Goal: Task Accomplishment & Management: Complete application form

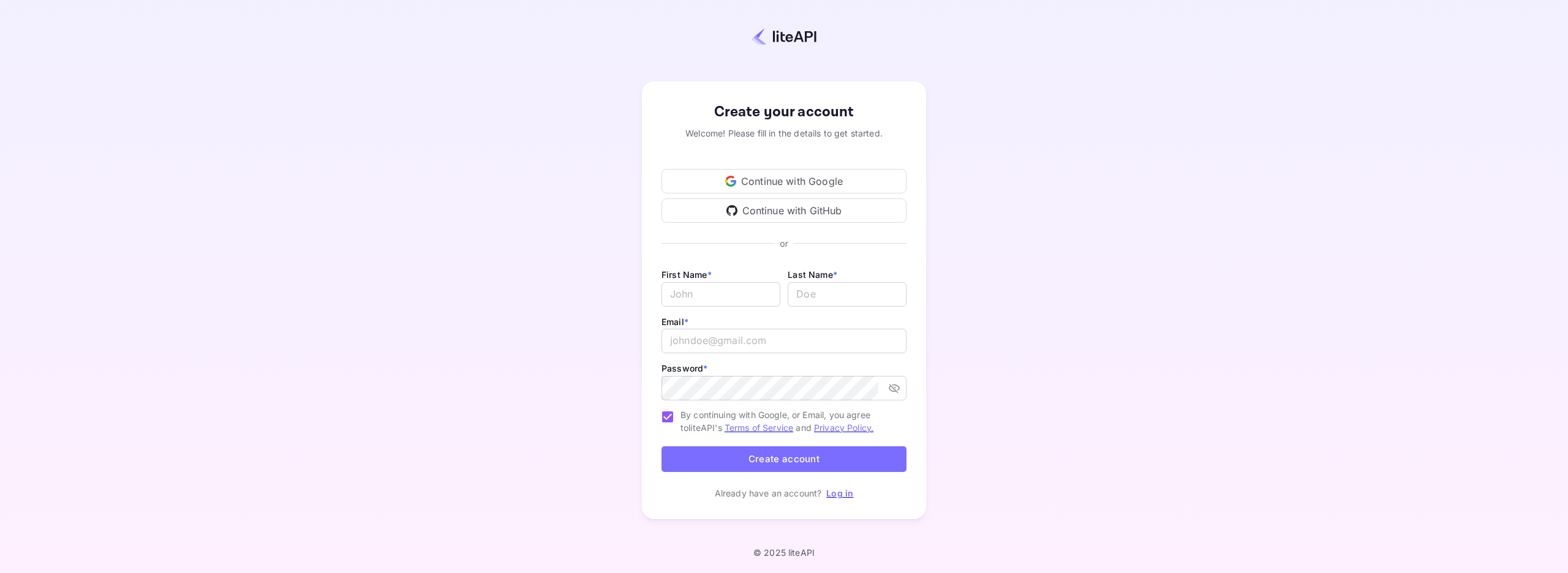
click at [792, 175] on div "Continue with Google" at bounding box center [783, 181] width 245 height 25
click at [814, 178] on div "Continue with Google" at bounding box center [783, 181] width 245 height 25
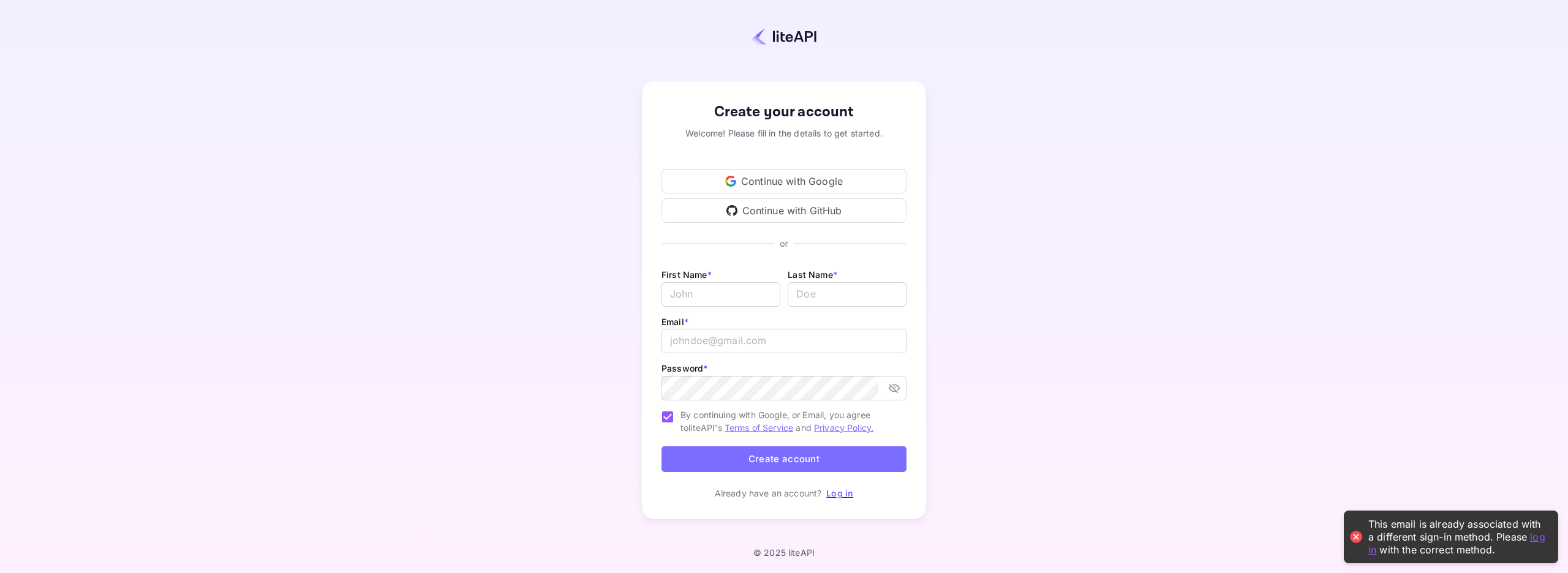
click at [1535, 535] on link "log in" at bounding box center [1455, 542] width 177 height 25
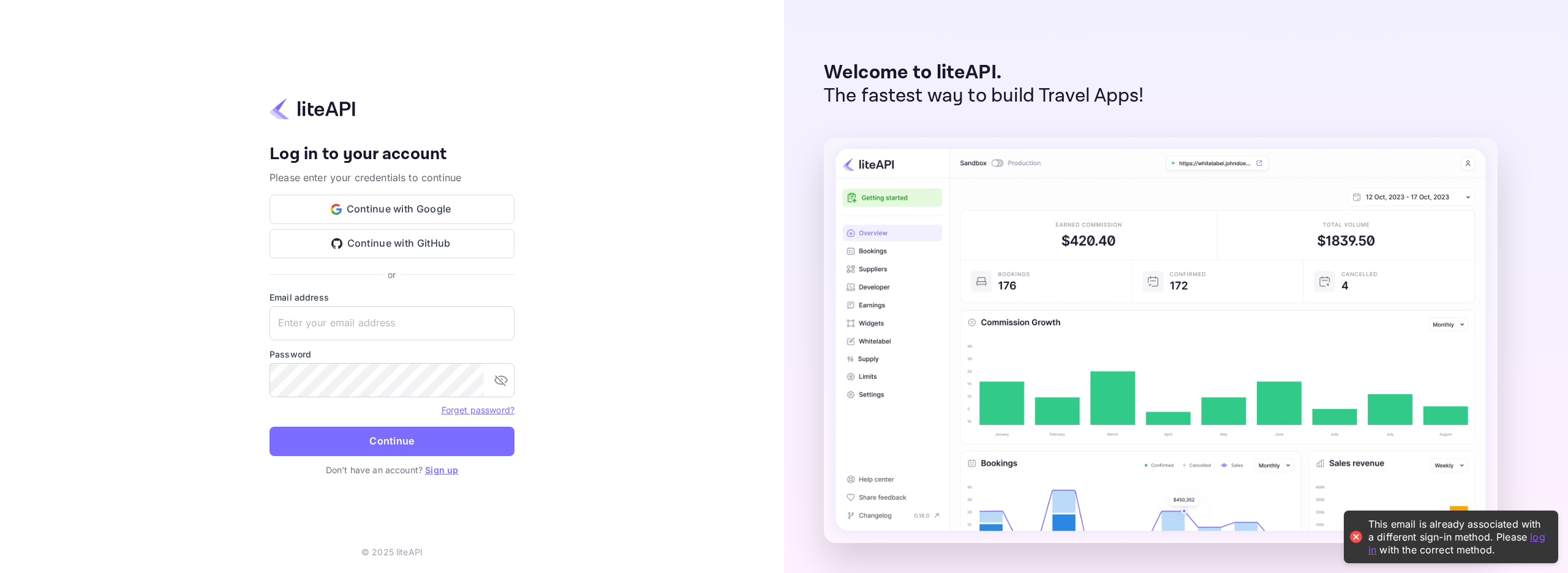
click at [724, 279] on div "Your account has been created successfully, a confirmation link has been sent t…" at bounding box center [392, 286] width 784 height 573
click at [414, 205] on button "Continue with Google" at bounding box center [392, 209] width 245 height 29
click at [667, 281] on div "Your account has been created successfully, a confirmation link has been sent t…" at bounding box center [392, 286] width 784 height 573
click at [415, 280] on div "or" at bounding box center [392, 274] width 245 height 13
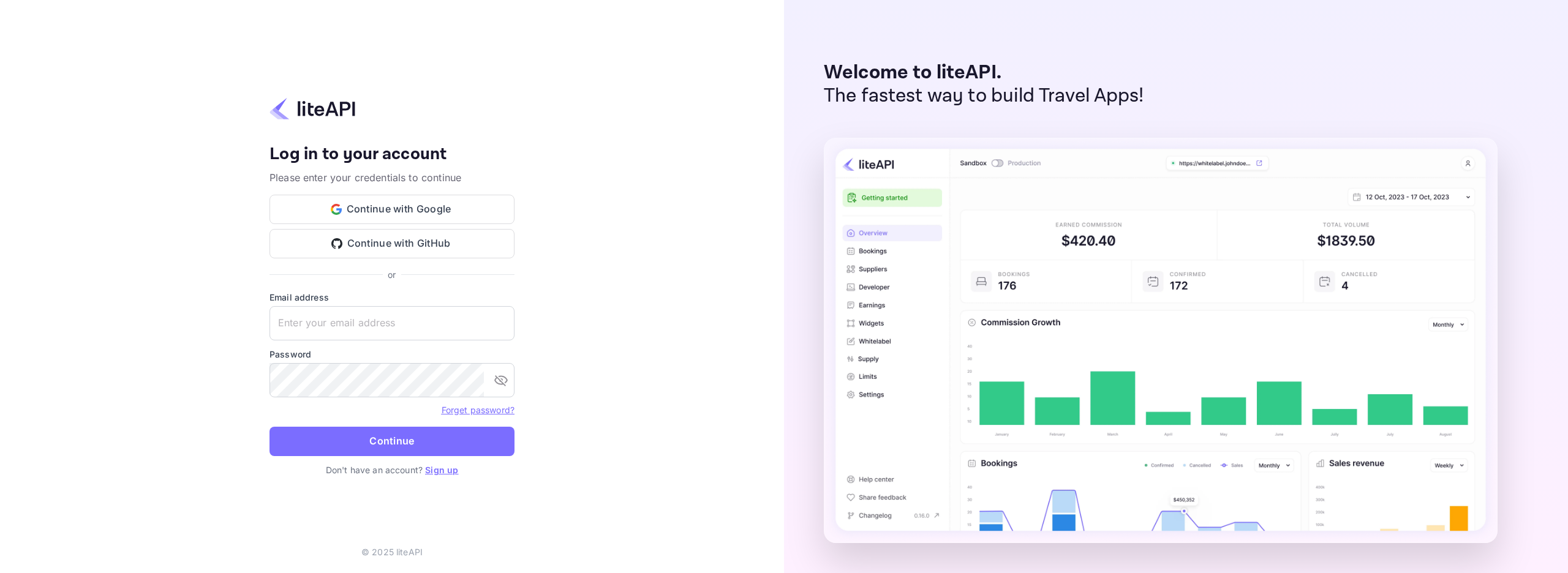
click at [446, 473] on link "Sign up" at bounding box center [442, 470] width 33 height 11
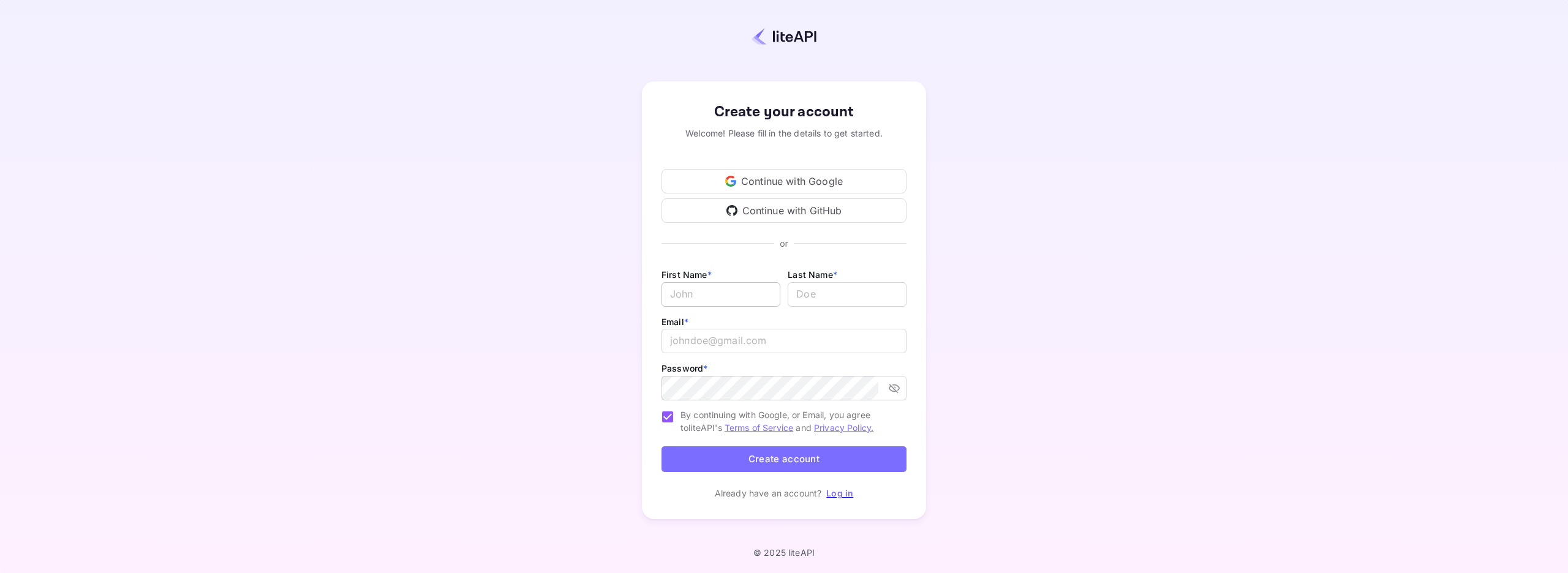
click at [734, 294] on input "Email *" at bounding box center [720, 294] width 119 height 25
type input "j"
type input "[PERSON_NAME]"
type input "[PERSON_NAME][EMAIL_ADDRESS][DOMAIN_NAME]"
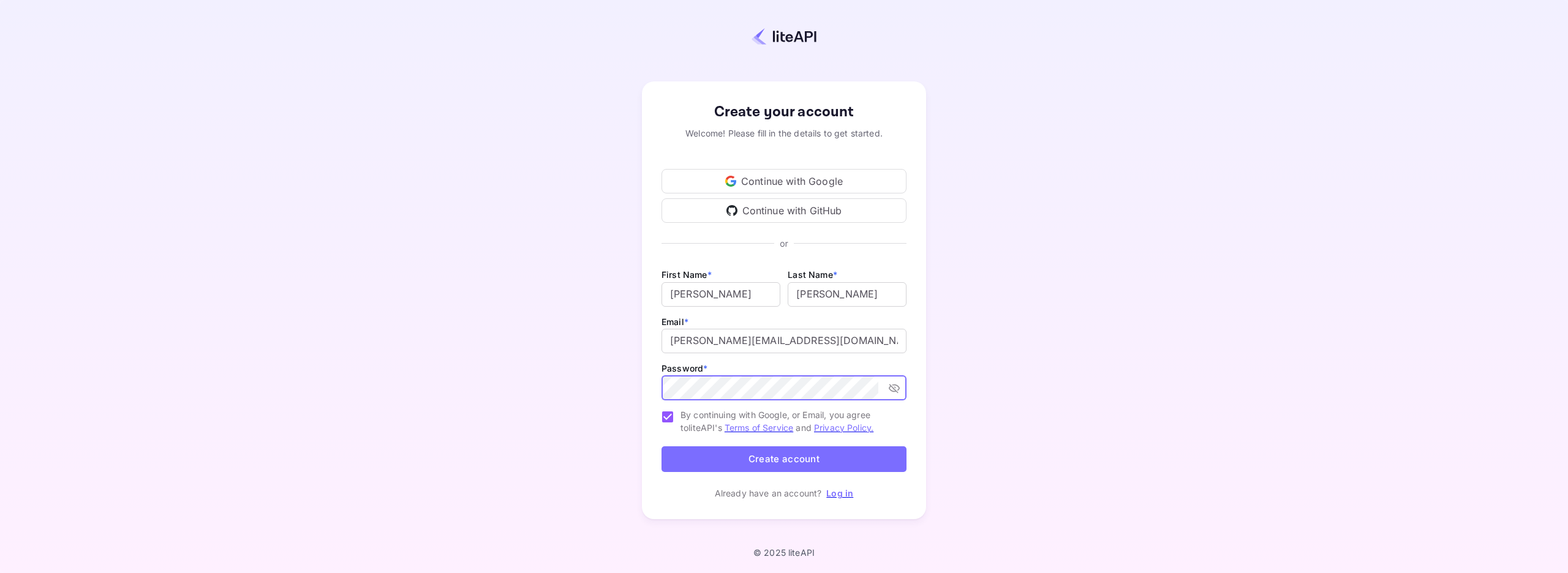
click at [661, 446] on button "Create account" at bounding box center [783, 460] width 245 height 26
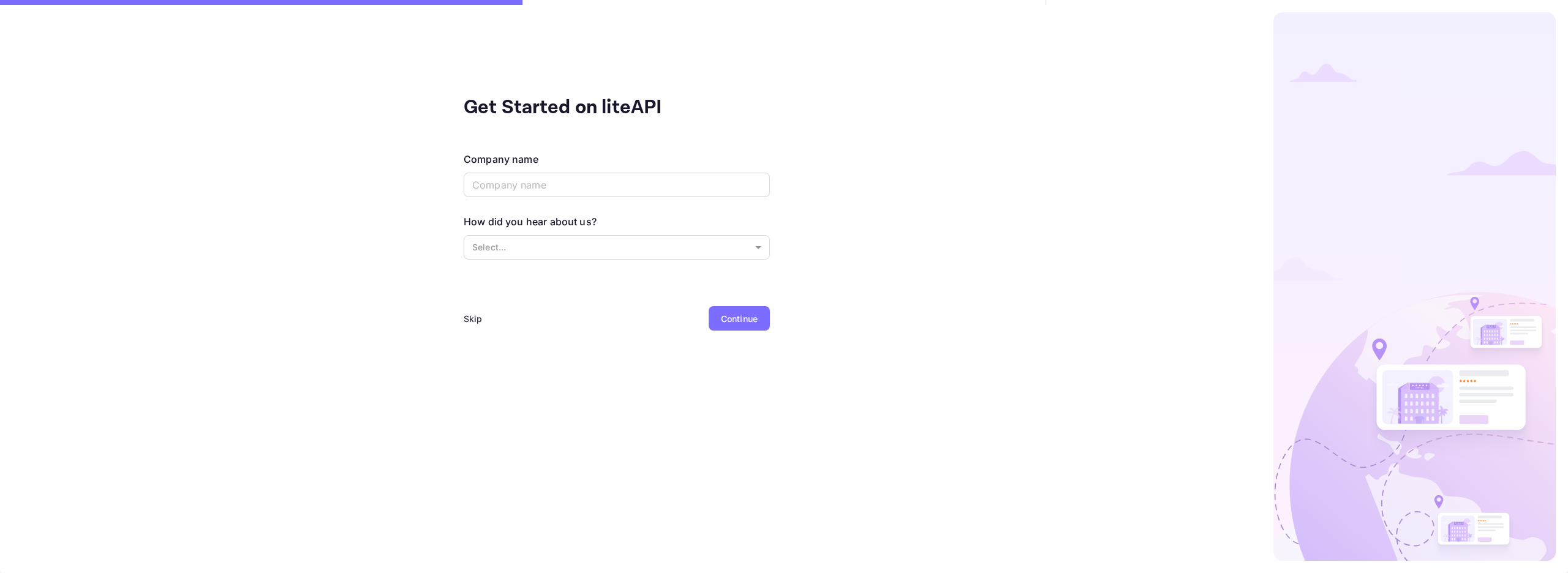
click at [510, 100] on div "Get Started on liteAPI" at bounding box center [585, 107] width 245 height 29
click at [562, 250] on body "The email or password provided are incorrect. Please try again. Signing in with…" at bounding box center [784, 286] width 1568 height 573
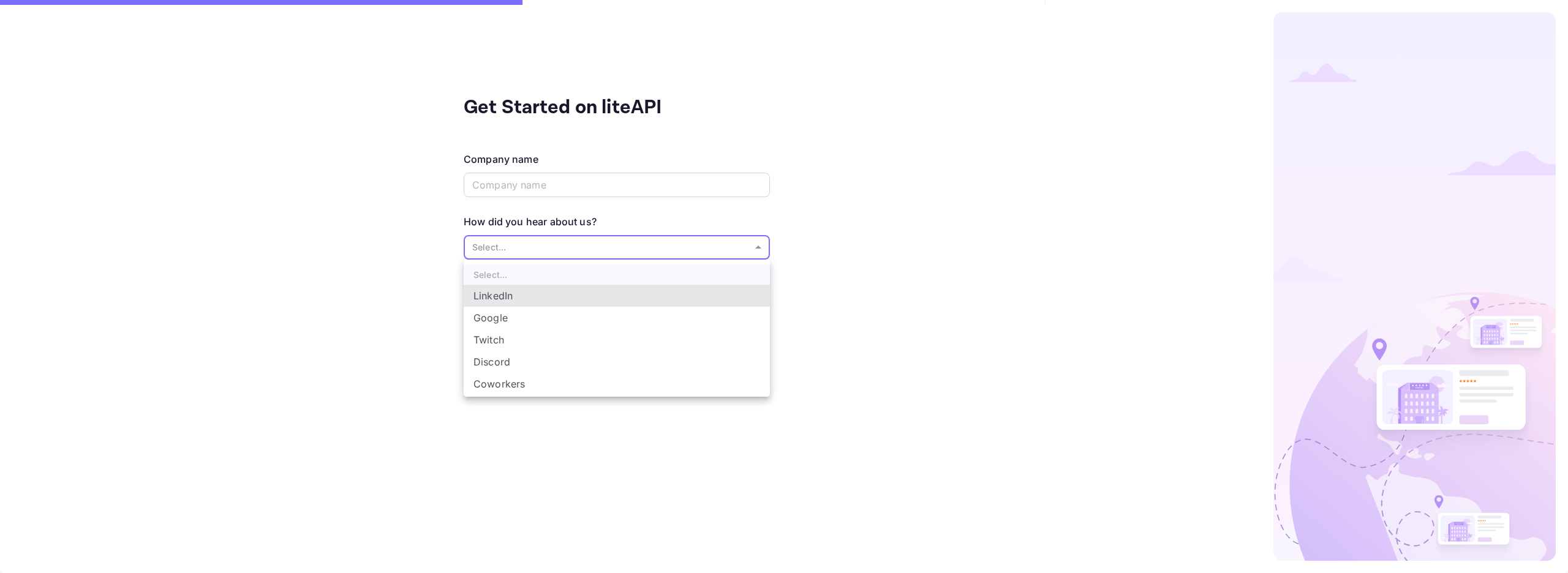
scroll to position [20, 0]
click at [534, 382] on li "Other..." at bounding box center [616, 385] width 306 height 22
type input "Other..."
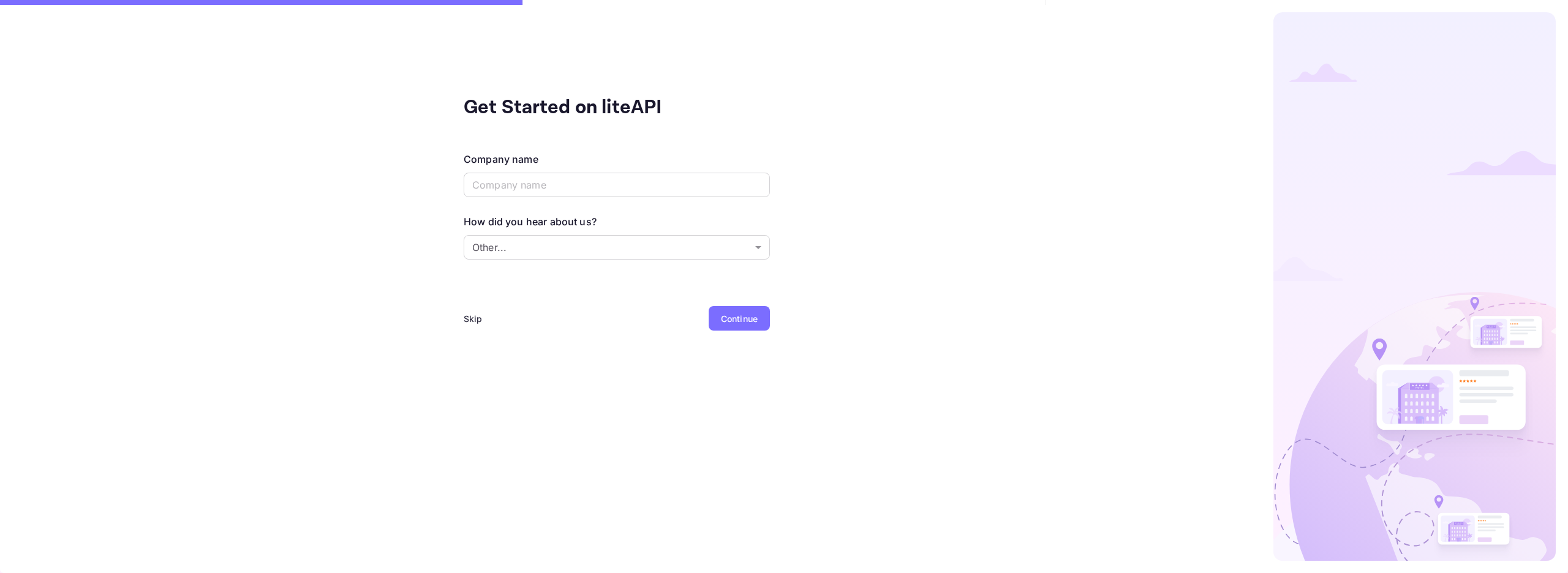
click at [548, 414] on div "Get Started on liteAPI Company name ​ How did you hear about us? Other... Other…" at bounding box center [616, 286] width 1233 height 573
click at [571, 188] on input "text" at bounding box center [616, 185] width 306 height 25
type input "[PERSON_NAME]"
click at [734, 316] on div "Continue" at bounding box center [739, 318] width 37 height 13
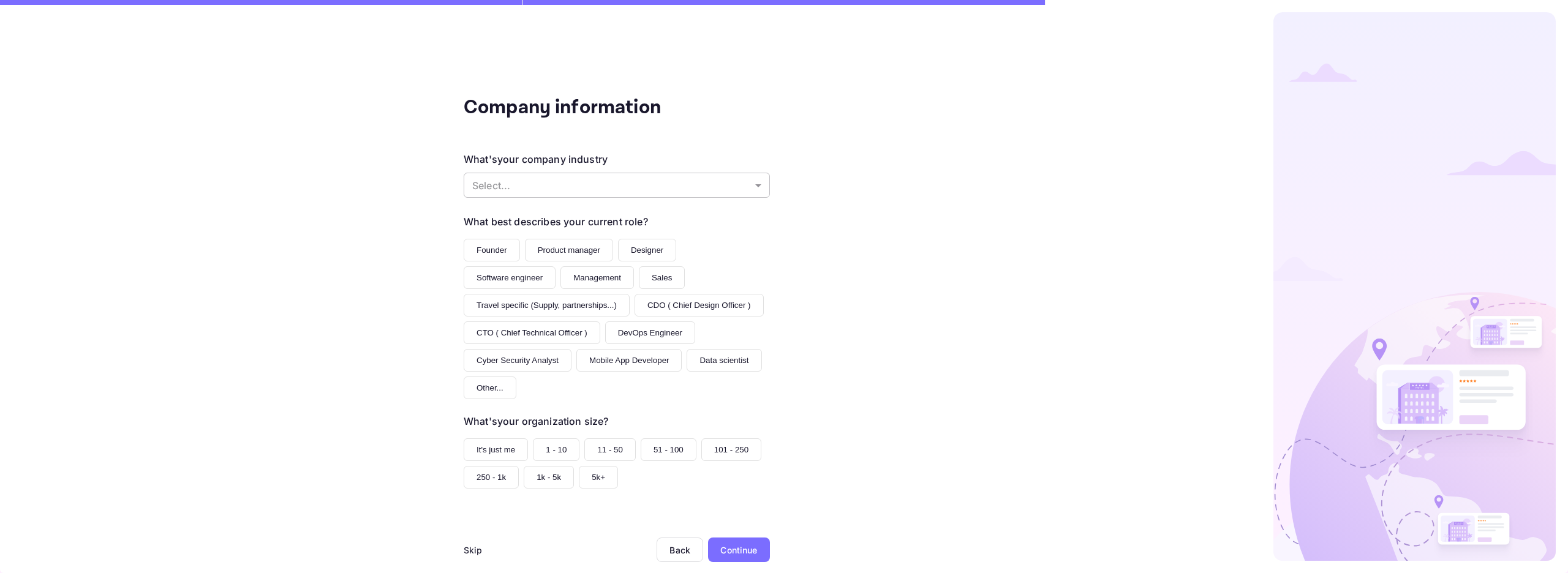
click at [519, 183] on body "The email or password provided are incorrect. Please try again. Signing in with…" at bounding box center [784, 286] width 1568 height 573
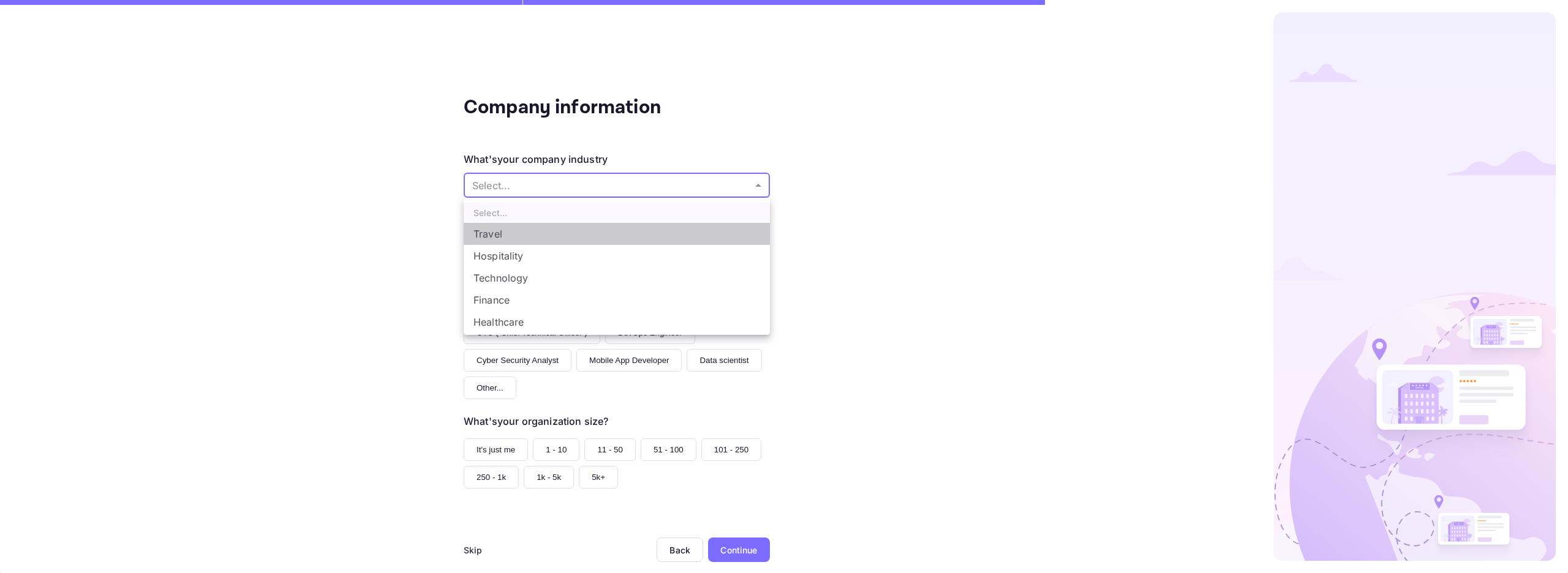
click at [528, 233] on li "Travel" at bounding box center [616, 234] width 306 height 22
type input "Travel"
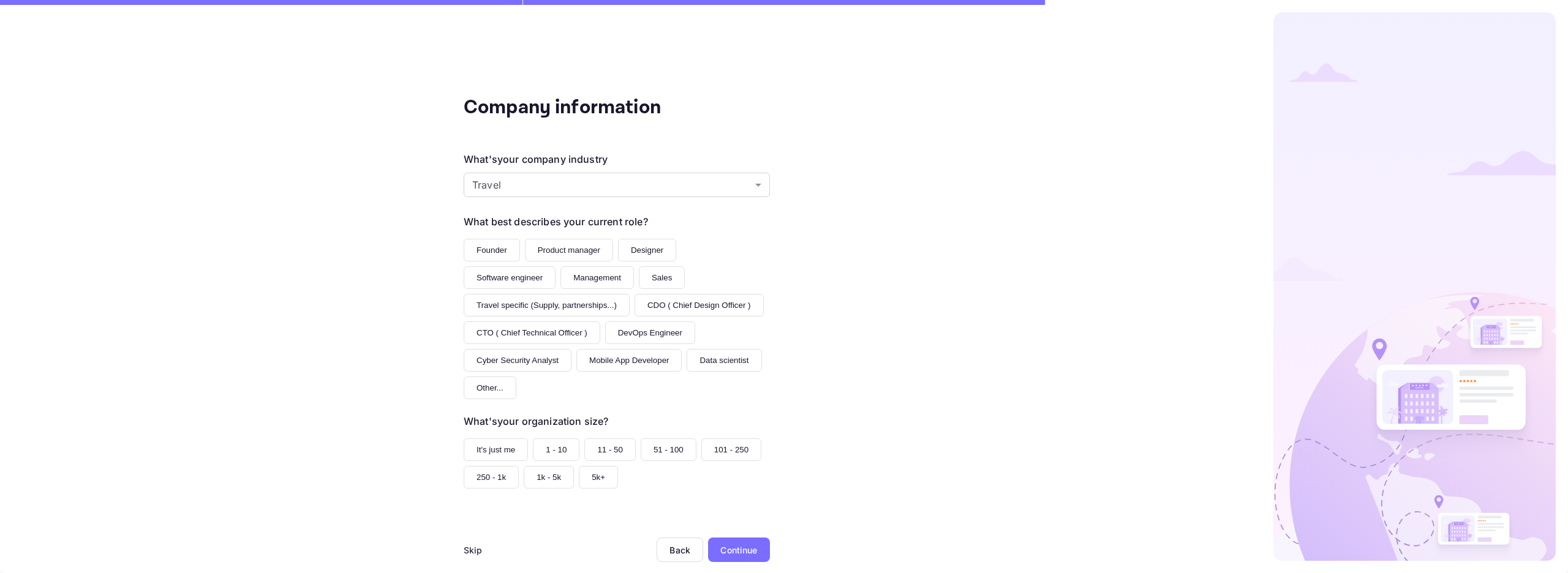
click at [824, 288] on div "Company information What's your company industry Travel Travel ​ What best desc…" at bounding box center [616, 286] width 1233 height 573
drag, startPoint x: 602, startPoint y: 281, endPoint x: 557, endPoint y: 279, distance: 45.0
click at [601, 281] on button "Management" at bounding box center [597, 278] width 74 height 23
drag, startPoint x: 505, startPoint y: 252, endPoint x: 528, endPoint y: 258, distance: 23.8
click at [505, 252] on button "Founder" at bounding box center [491, 250] width 56 height 23
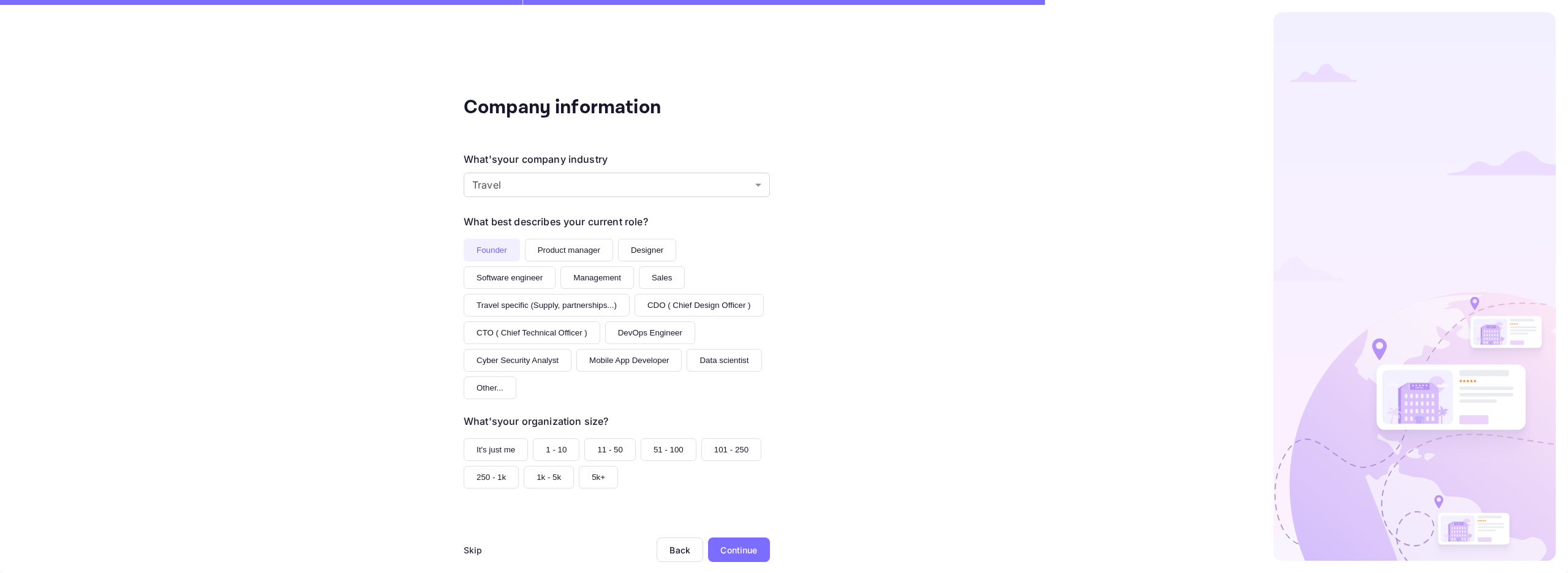
scroll to position [23, 0]
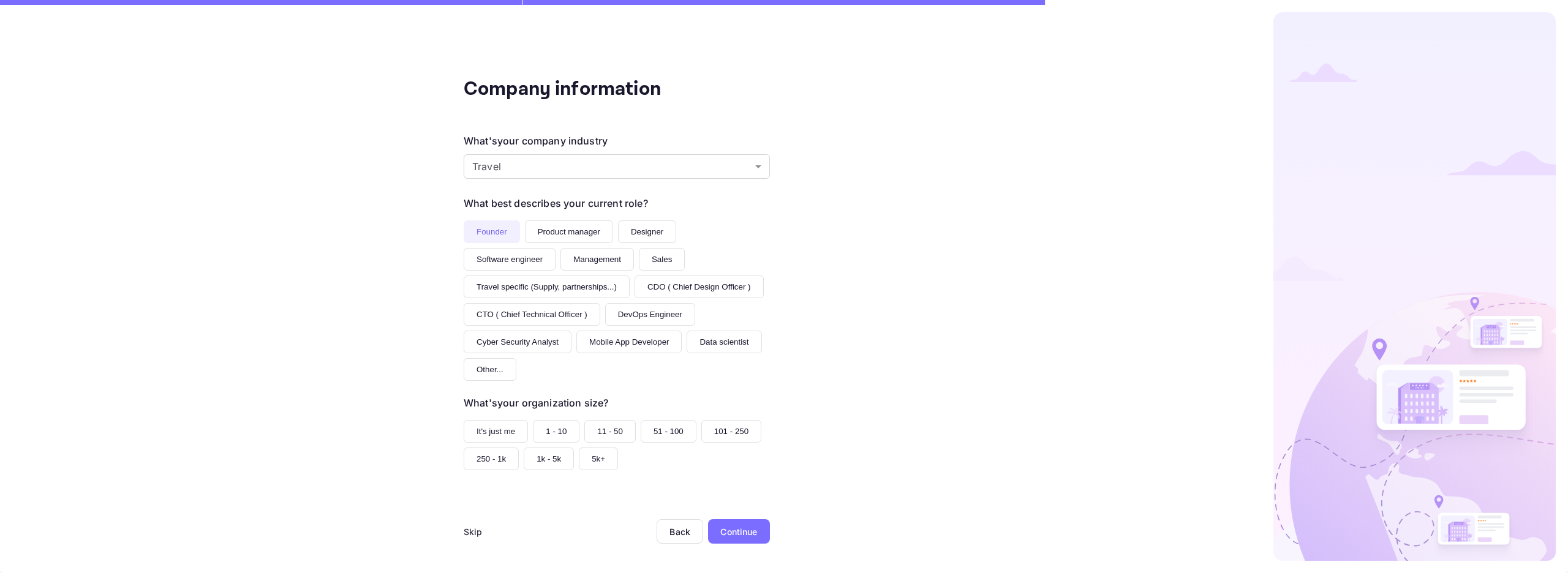
click at [493, 432] on button "It's just me" at bounding box center [495, 432] width 64 height 23
click at [750, 538] on div "Continue" at bounding box center [738, 532] width 37 height 13
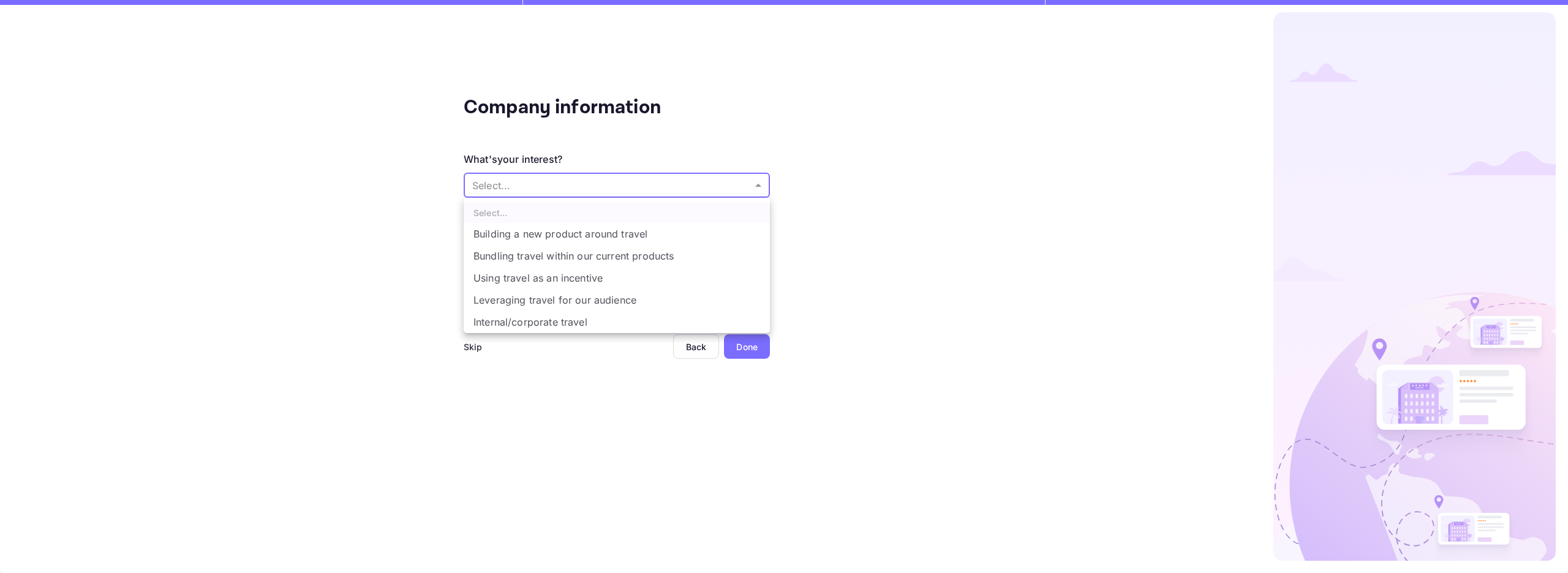
click at [607, 194] on body "The email or password provided are incorrect. Please try again. Signing in with…" at bounding box center [784, 286] width 1568 height 573
click at [656, 229] on li "Building a new product around travel" at bounding box center [616, 234] width 306 height 22
type input "Building a new product around travel"
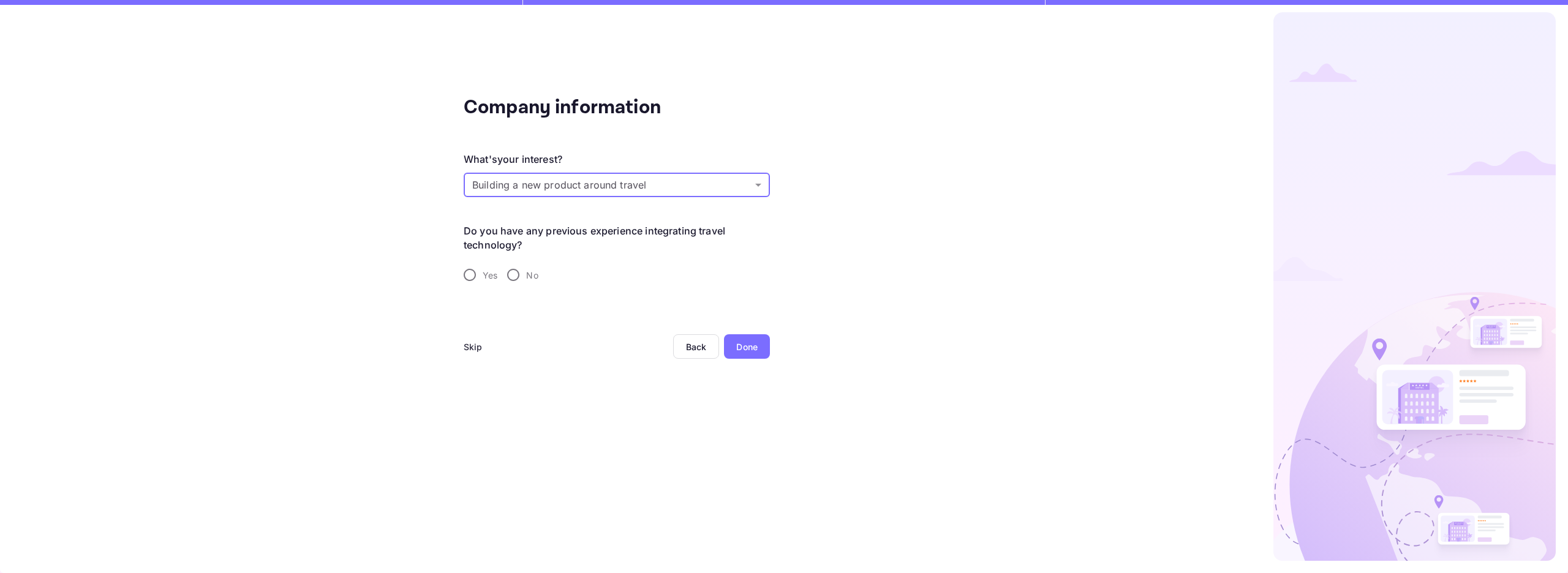
click at [633, 176] on body "The email or password provided are incorrect. Please try again. Signing in with…" at bounding box center [784, 286] width 1568 height 573
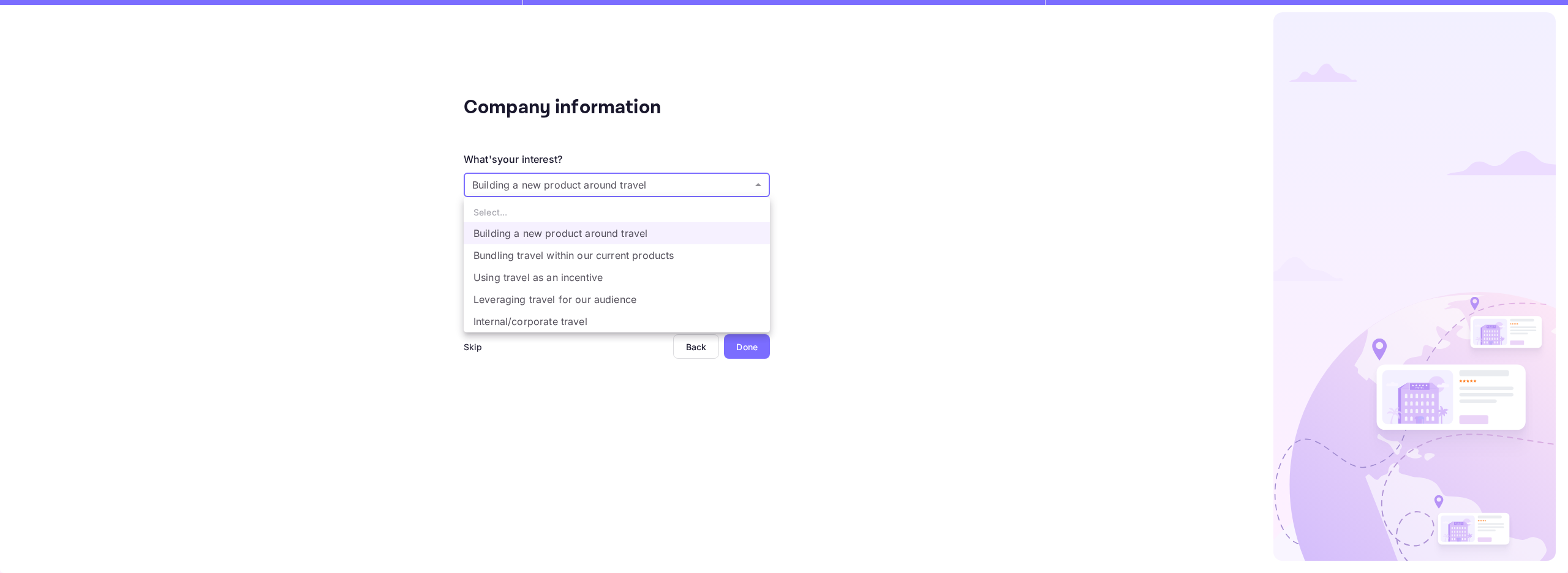
click at [633, 176] on div at bounding box center [784, 286] width 1568 height 573
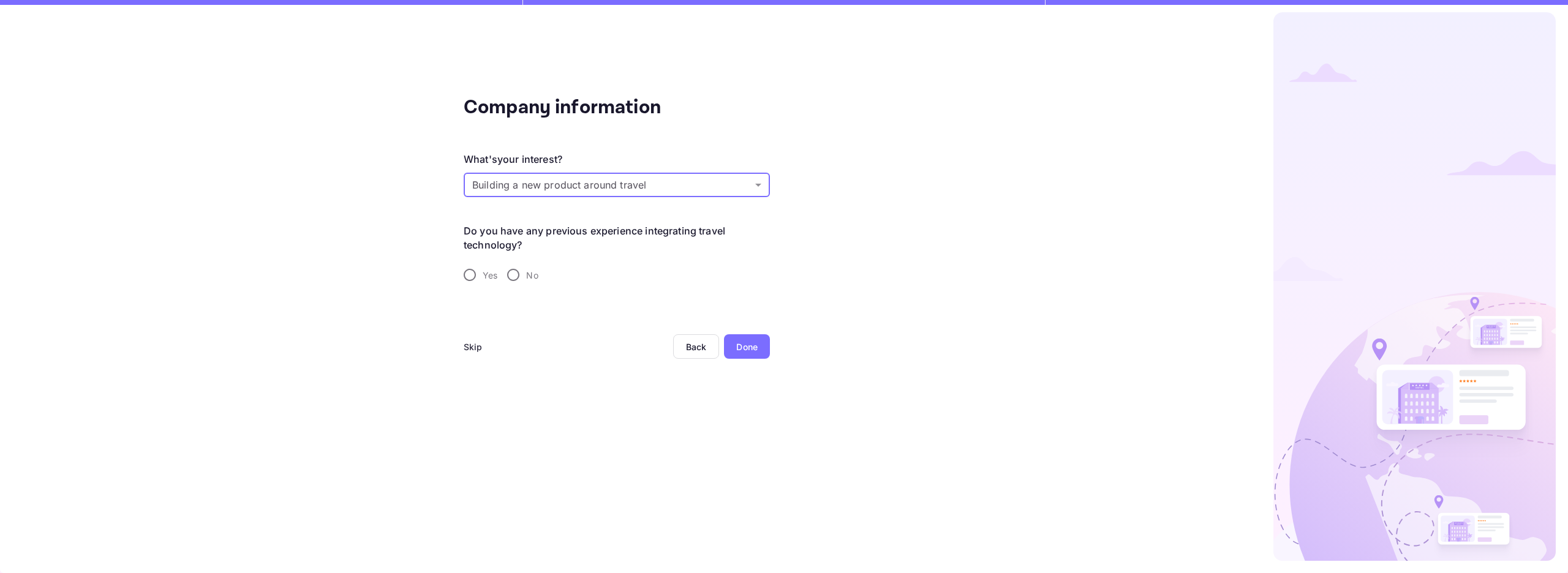
click at [498, 272] on div "Yes No" at bounding box center [616, 274] width 306 height 25
click at [512, 272] on input "No" at bounding box center [512, 274] width 25 height 25
radio input "true"
click at [750, 344] on div "Done" at bounding box center [746, 346] width 21 height 13
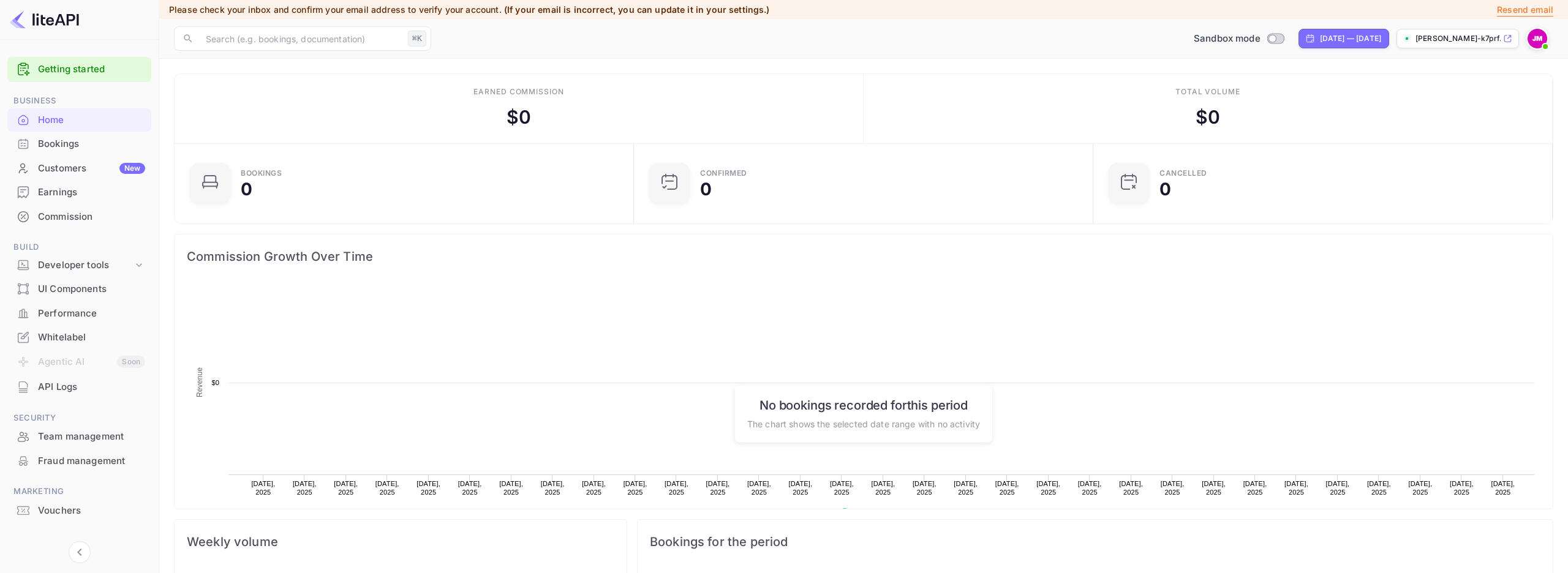
scroll to position [199, 452]
click at [704, 231] on div "Commission Growth Over Time Created with Highcharts 10.3.3 Revenue Chart contex…" at bounding box center [859, 366] width 1389 height 286
click at [86, 267] on div "Developer tools" at bounding box center [85, 265] width 95 height 14
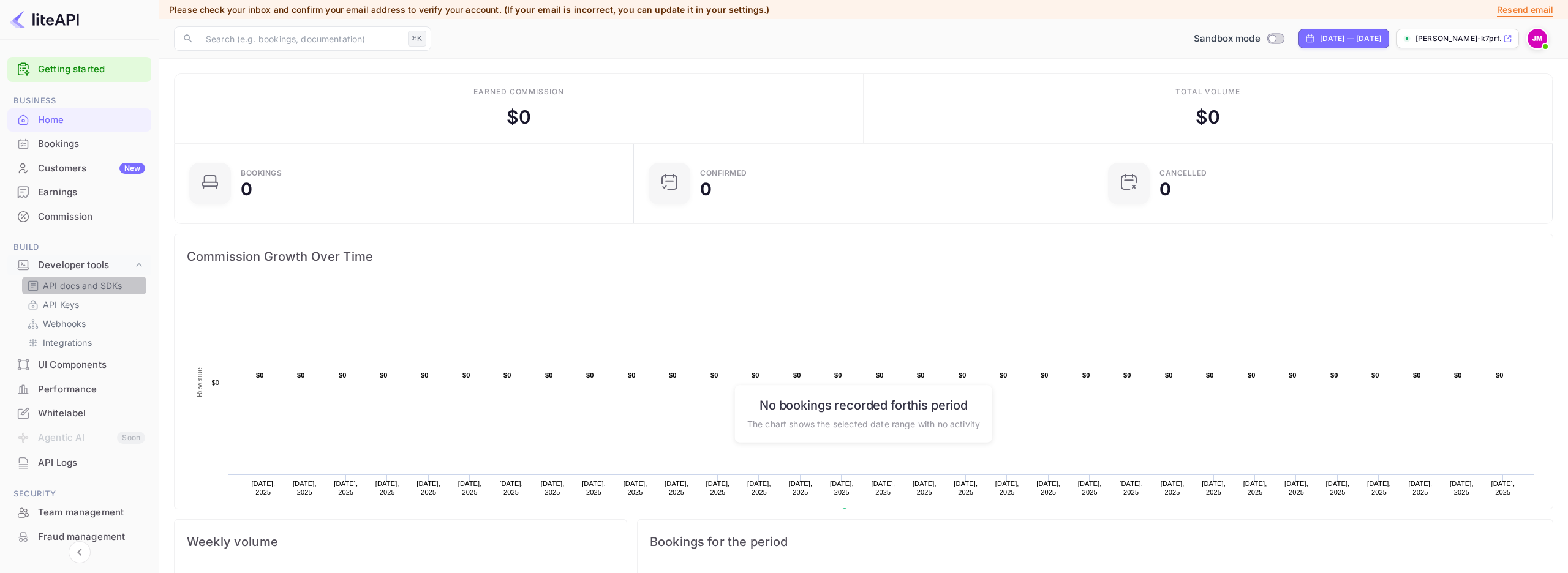
click at [82, 286] on p "API docs and SDKs" at bounding box center [83, 286] width 80 height 13
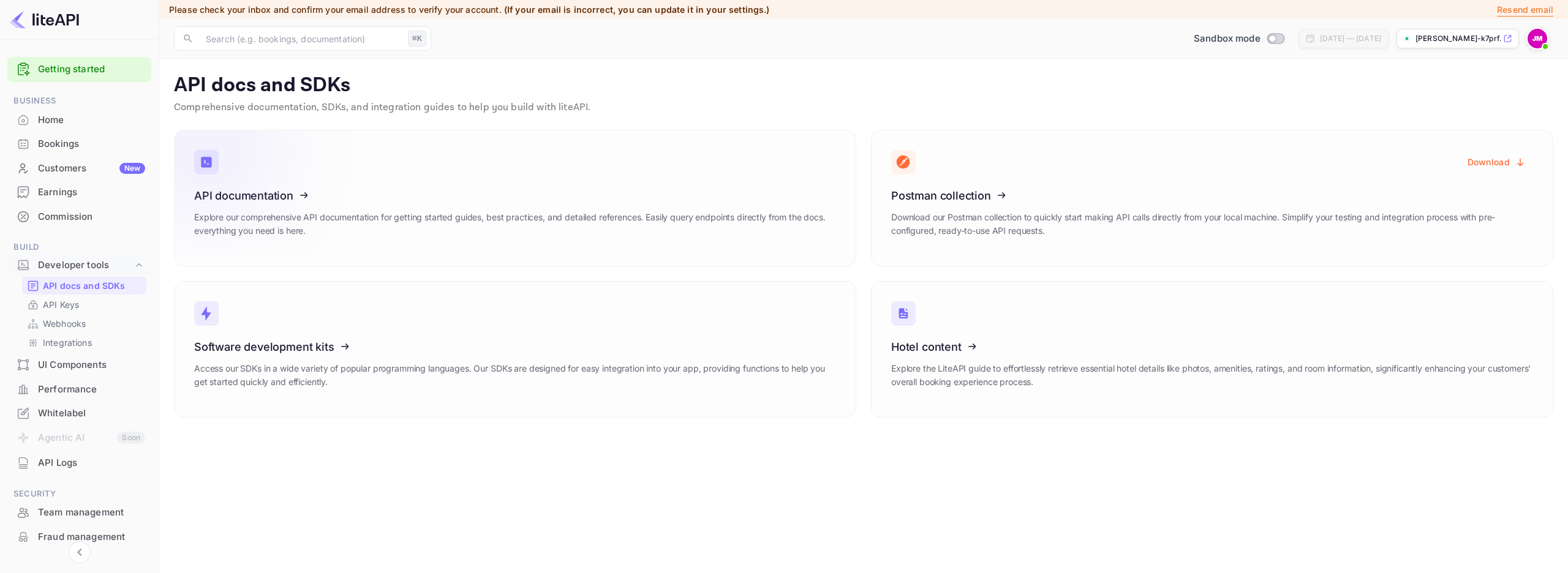
click at [395, 215] on p "Explore our comprehensive API documentation for getting started guides, best pr…" at bounding box center [515, 224] width 642 height 27
click at [236, 488] on main "API docs and SDKs Comprehensive documentation, SDKs, and integration guides to …" at bounding box center [863, 316] width 1408 height 514
click at [72, 411] on div "Whitelabel" at bounding box center [91, 414] width 107 height 14
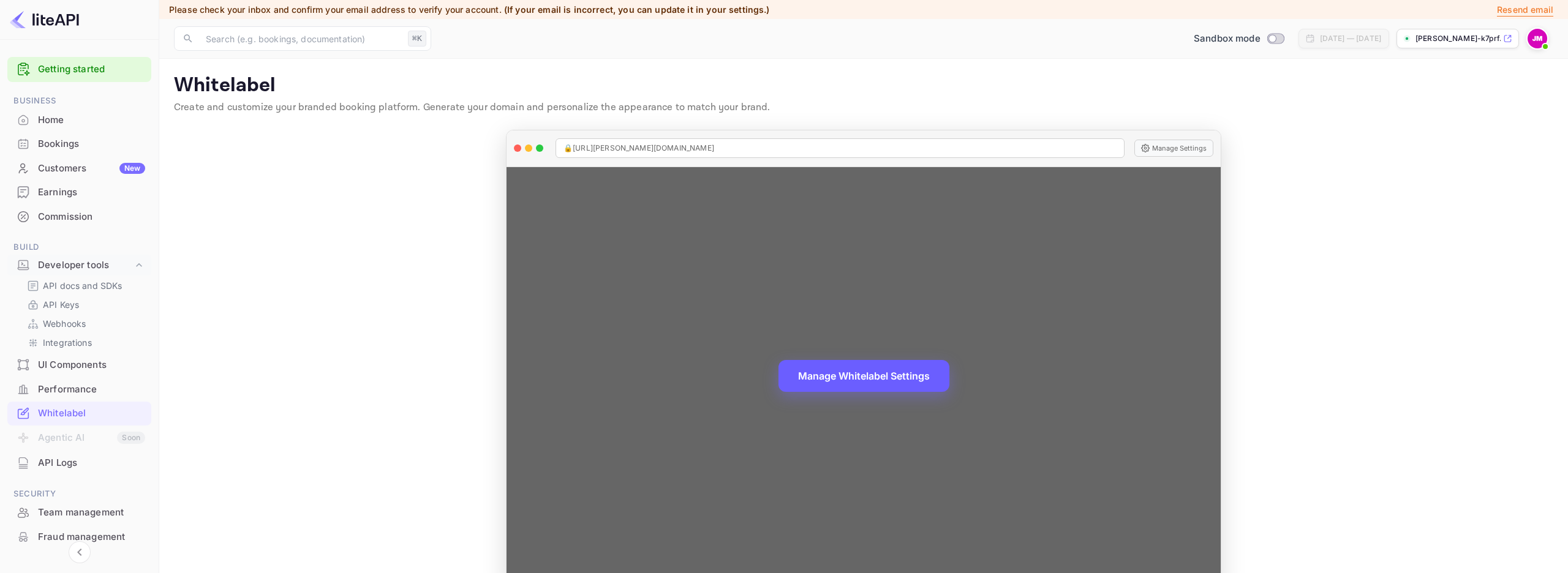
click at [873, 374] on button "Manage Whitelabel Settings" at bounding box center [864, 376] width 171 height 32
